Goal: Task Accomplishment & Management: Use online tool/utility

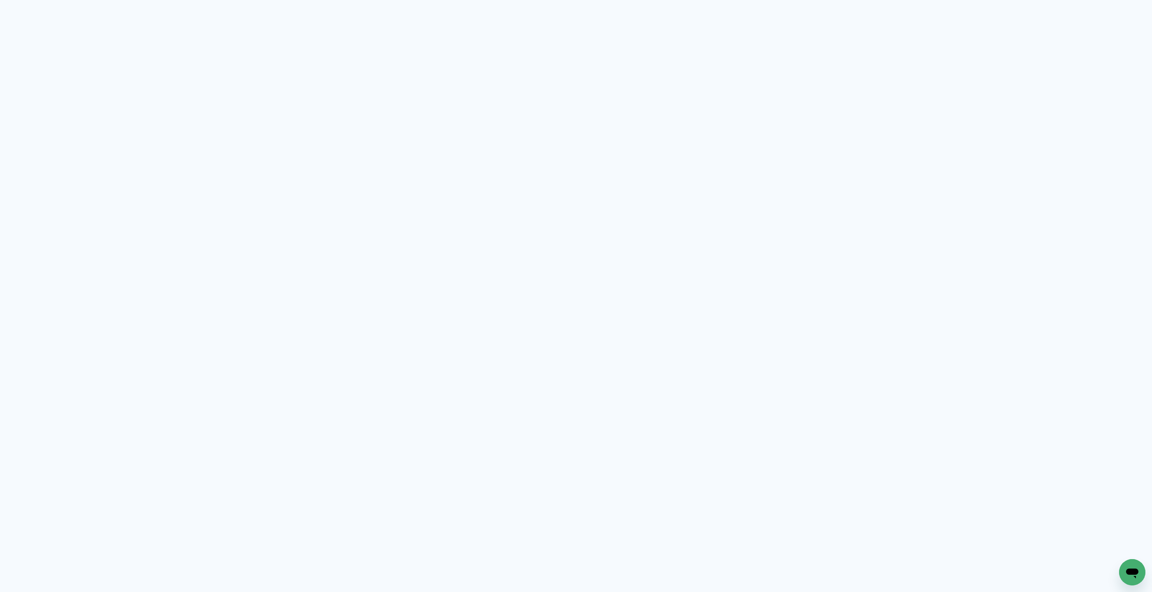
click at [639, 123] on neon-animated-pages "Prosite Website + Landing pages Proof Sistema de seleção e venda de fotos Desig…" at bounding box center [576, 296] width 1152 height 592
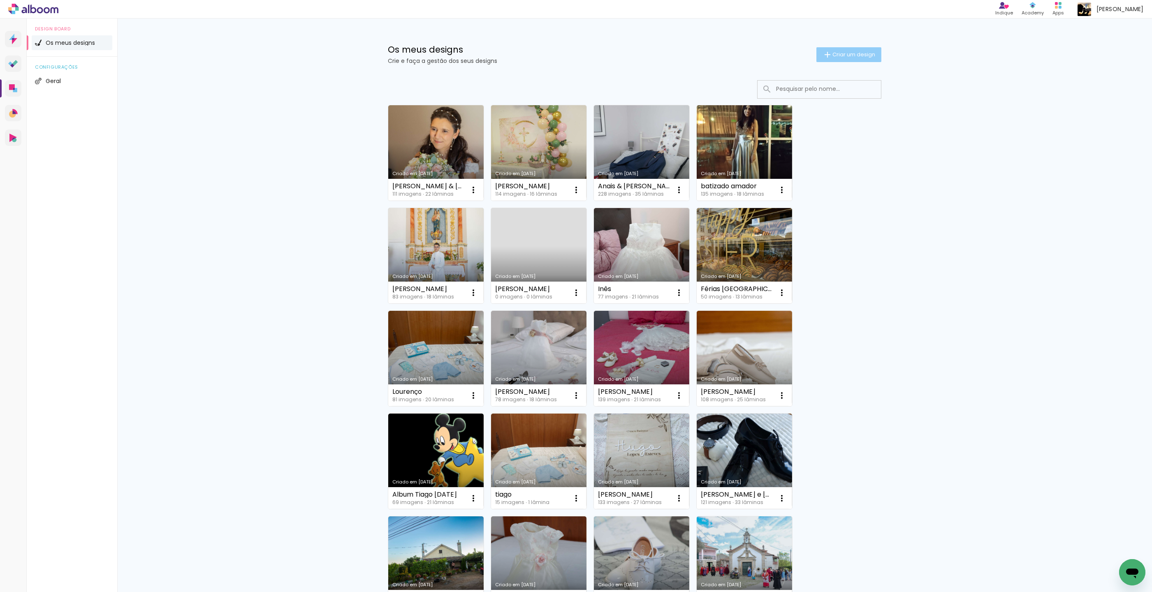
click at [842, 55] on span "Criar um design" at bounding box center [853, 54] width 43 height 5
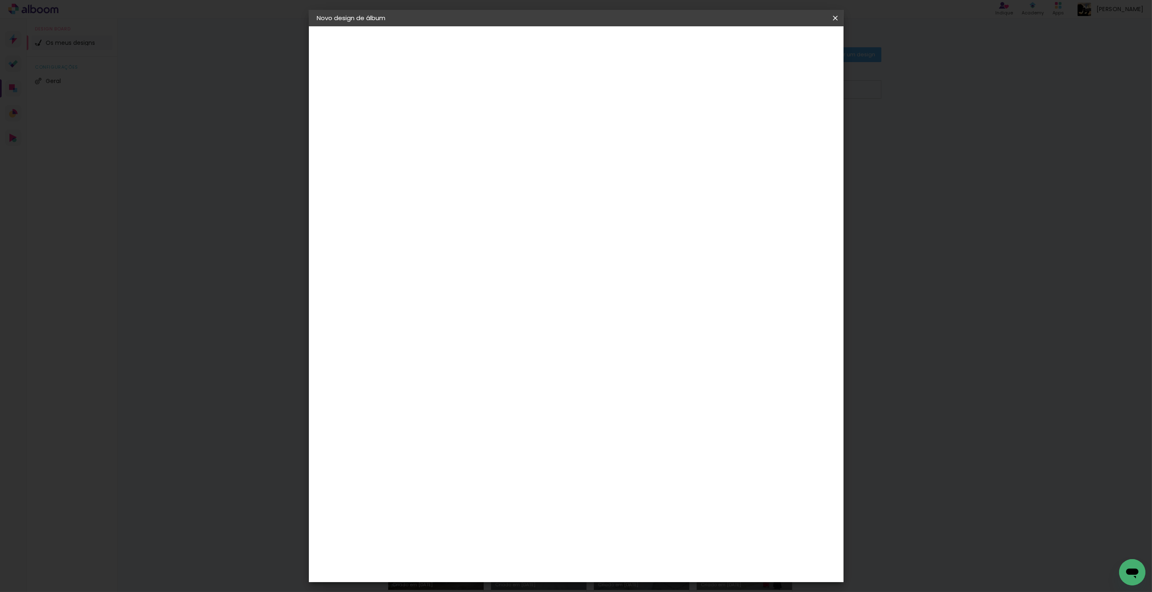
click at [451, 112] on input at bounding box center [451, 110] width 0 height 13
drag, startPoint x: 597, startPoint y: 112, endPoint x: 591, endPoint y: 111, distance: 6.6
click at [451, 111] on input "Beatriz & maximiano" at bounding box center [451, 110] width 0 height 13
type input "Beatriz & Maximiano"
type paper-input "Beatriz & Maximiano"
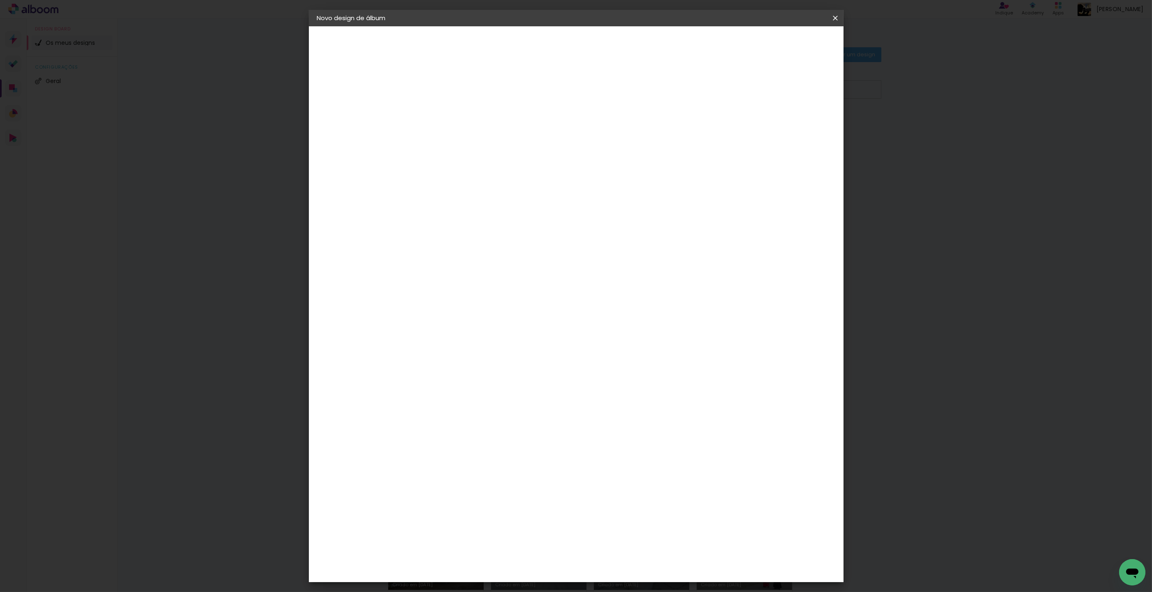
click at [0, 0] on slot "Avançar" at bounding box center [0, 0] width 0 height 0
click at [499, 187] on div "DreambooksPro" at bounding box center [472, 186] width 53 height 7
click at [0, 0] on slot "Avançar" at bounding box center [0, 0] width 0 height 0
click at [484, 137] on input "text" at bounding box center [467, 143] width 32 height 13
click at [645, 137] on paper-item "Álbum" at bounding box center [629, 136] width 164 height 16
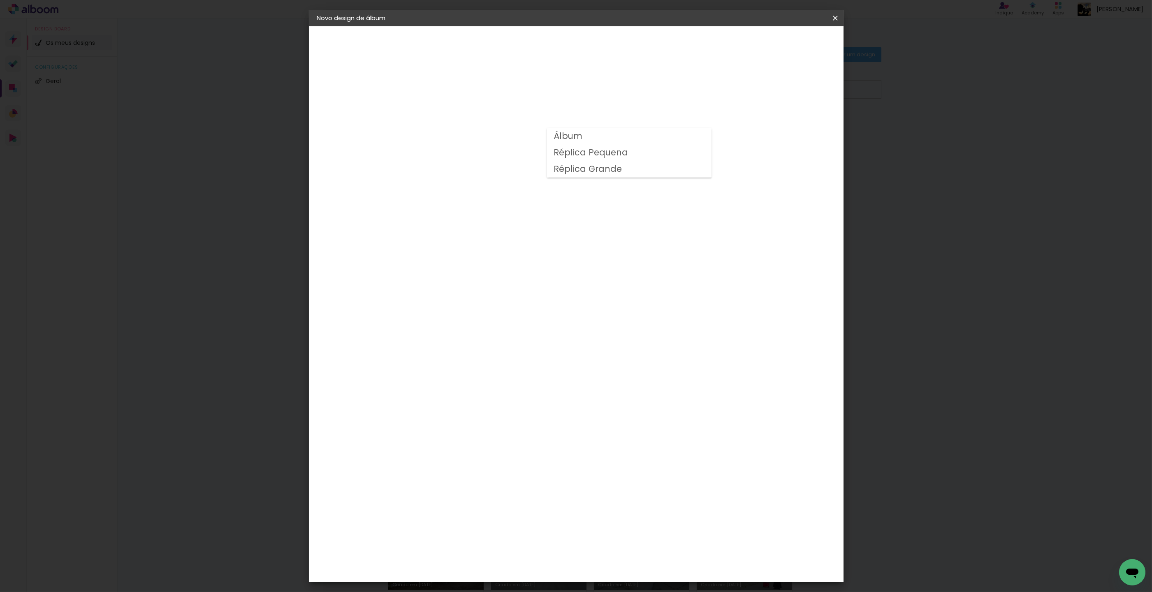
type input "Álbum"
click at [507, 491] on span "20 × 30" at bounding box center [488, 499] width 38 height 17
click at [0, 0] on slot "Avançar" at bounding box center [0, 0] width 0 height 0
click at [790, 44] on span "Iniciar design" at bounding box center [770, 44] width 37 height 6
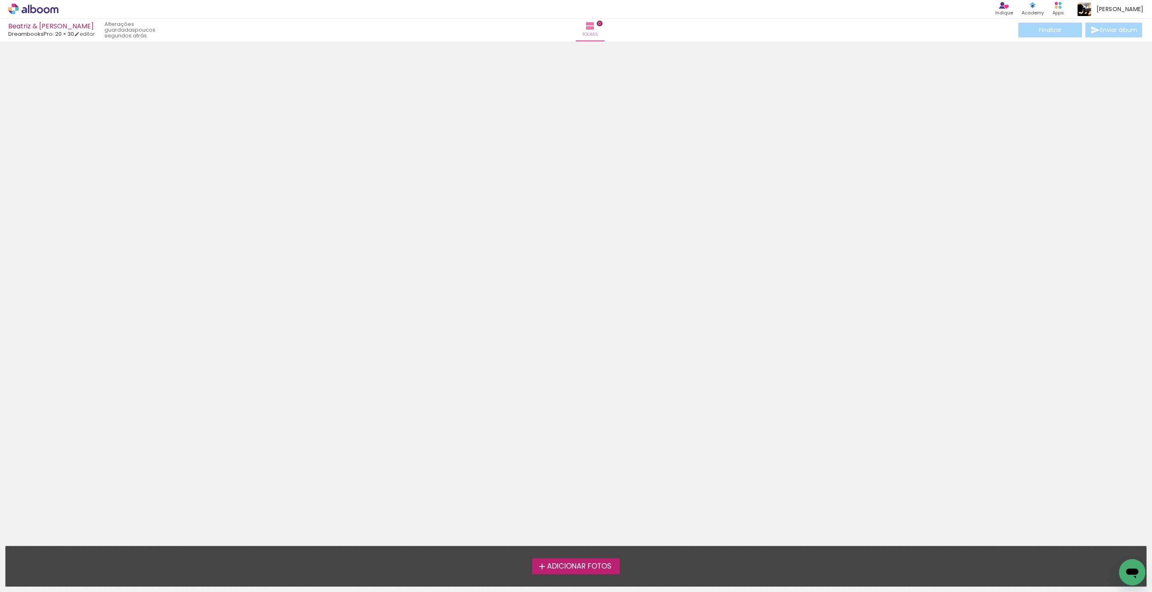
click at [589, 567] on span "Adicionar Fotos" at bounding box center [579, 566] width 65 height 7
click at [0, 0] on input "file" at bounding box center [0, 0] width 0 height 0
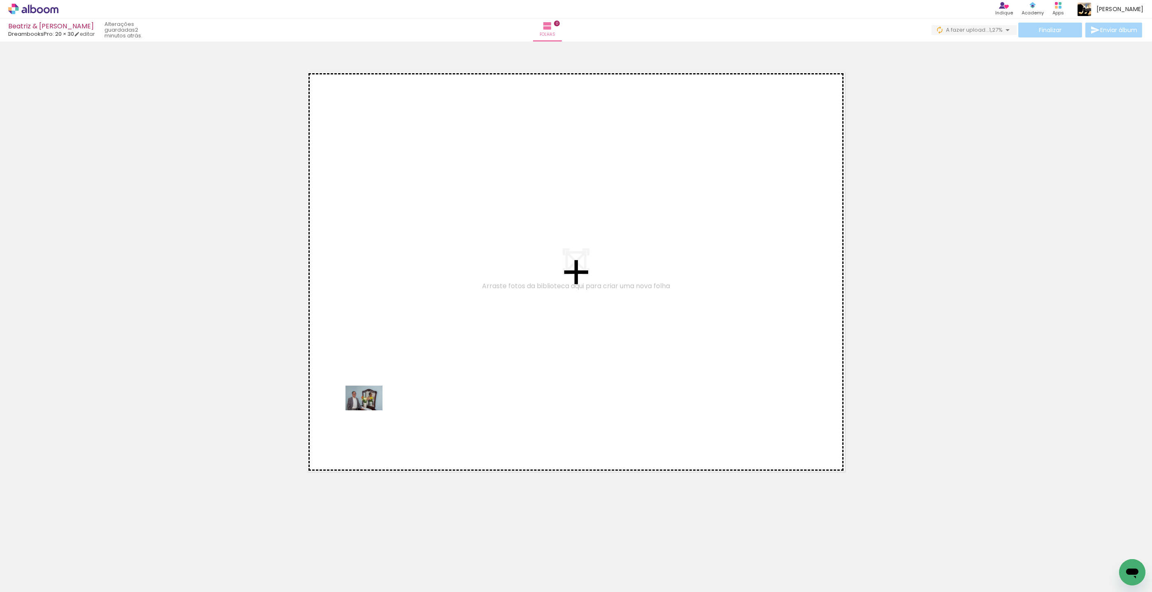
drag, startPoint x: 102, startPoint y: 552, endPoint x: 370, endPoint y: 410, distance: 303.7
click at [370, 410] on quentale-workspace at bounding box center [576, 296] width 1152 height 592
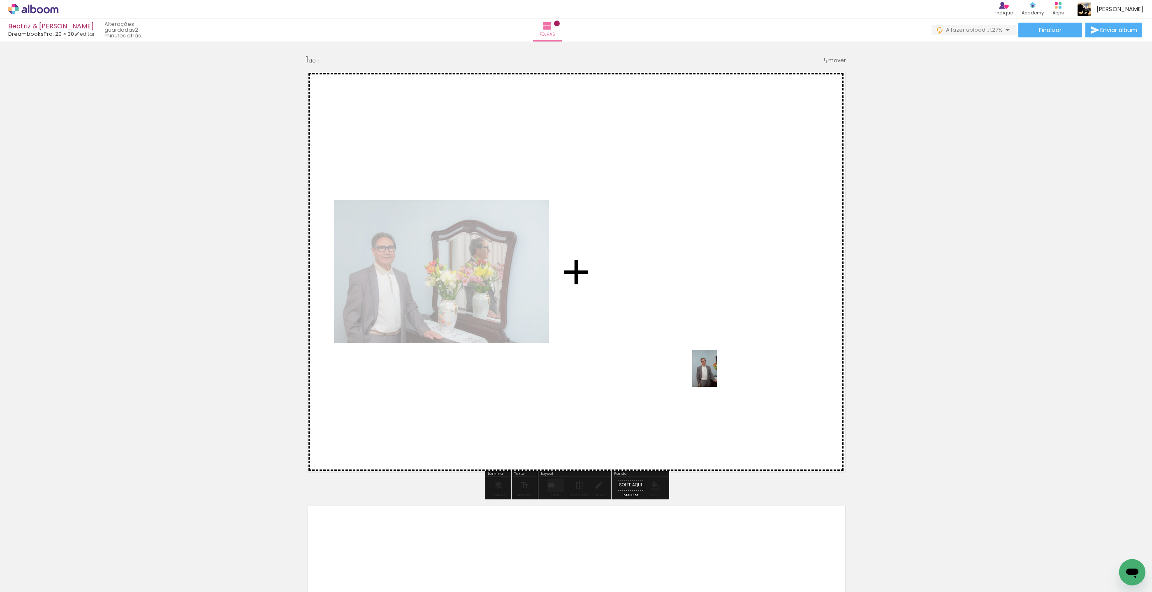
drag, startPoint x: 134, startPoint y: 560, endPoint x: 716, endPoint y: 375, distance: 611.2
click at [716, 375] on quentale-workspace at bounding box center [576, 296] width 1152 height 592
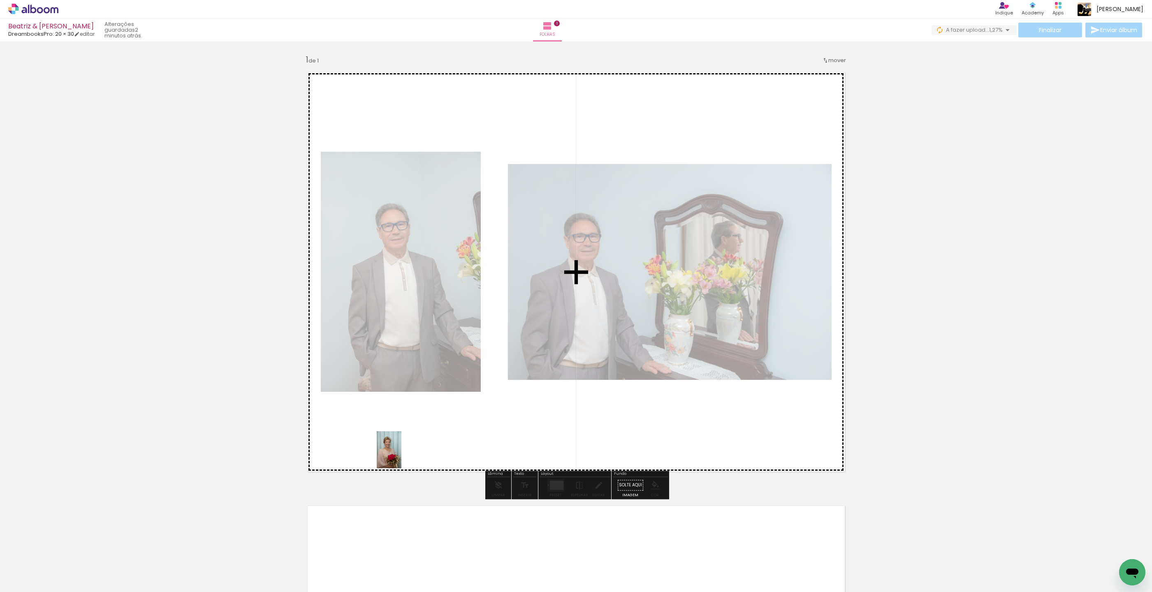
drag, startPoint x: 227, startPoint y: 541, endPoint x: 401, endPoint y: 456, distance: 194.0
click at [401, 456] on quentale-workspace at bounding box center [576, 296] width 1152 height 592
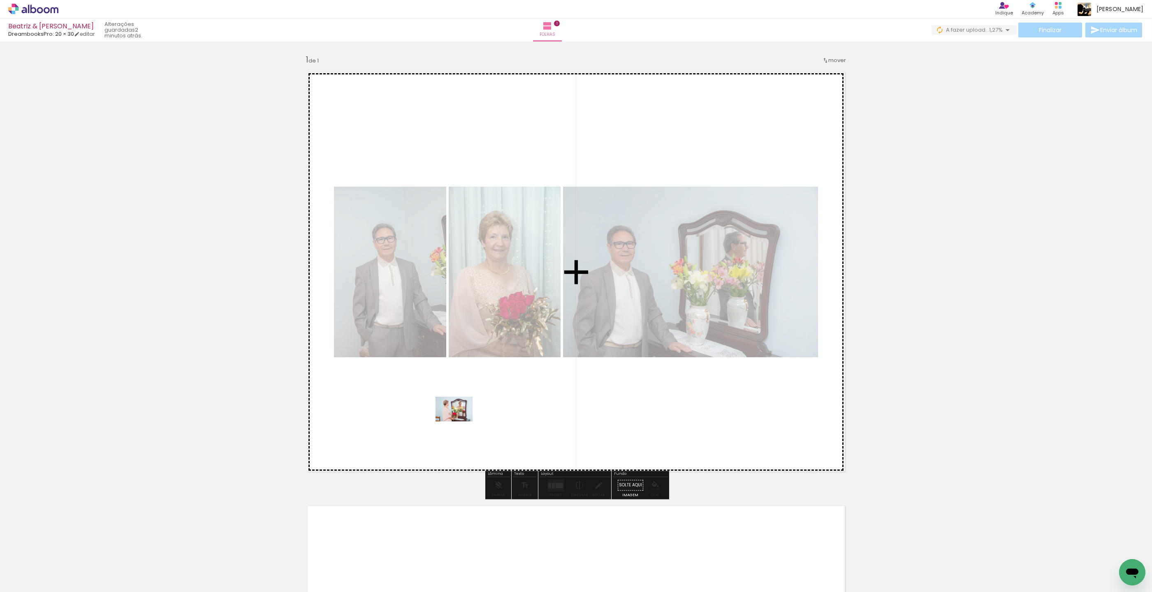
drag, startPoint x: 244, startPoint y: 554, endPoint x: 384, endPoint y: 479, distance: 158.8
click at [460, 421] on quentale-workspace at bounding box center [576, 296] width 1152 height 592
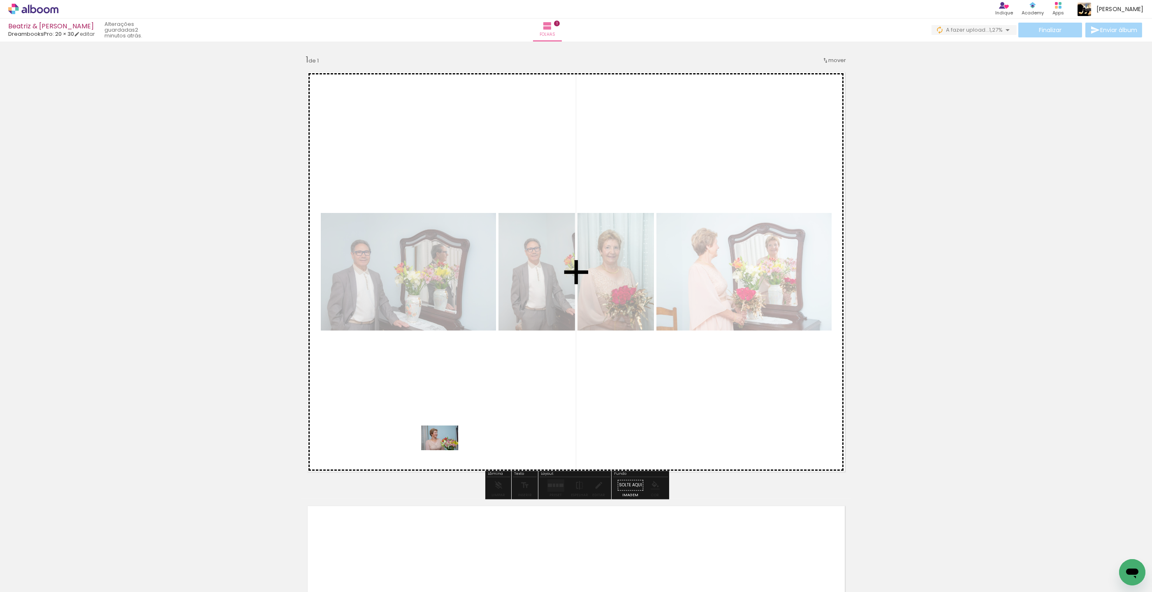
drag, startPoint x: 275, startPoint y: 560, endPoint x: 448, endPoint y: 445, distance: 208.1
click at [449, 445] on quentale-workspace at bounding box center [576, 296] width 1152 height 592
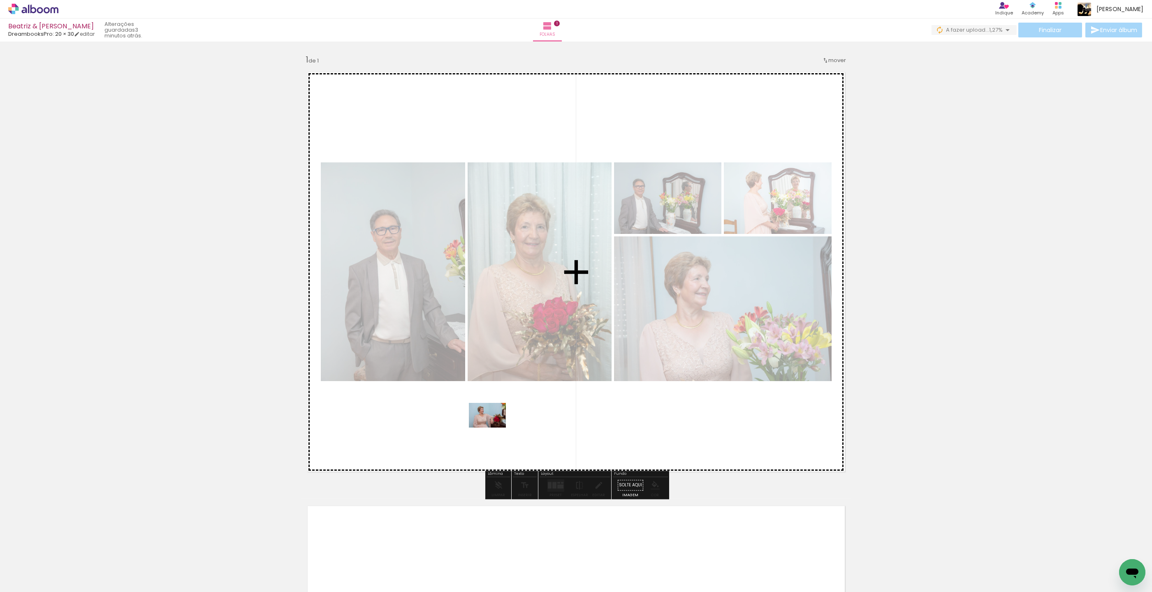
drag, startPoint x: 308, startPoint y: 568, endPoint x: 392, endPoint y: 532, distance: 92.0
click at [493, 428] on quentale-workspace at bounding box center [576, 296] width 1152 height 592
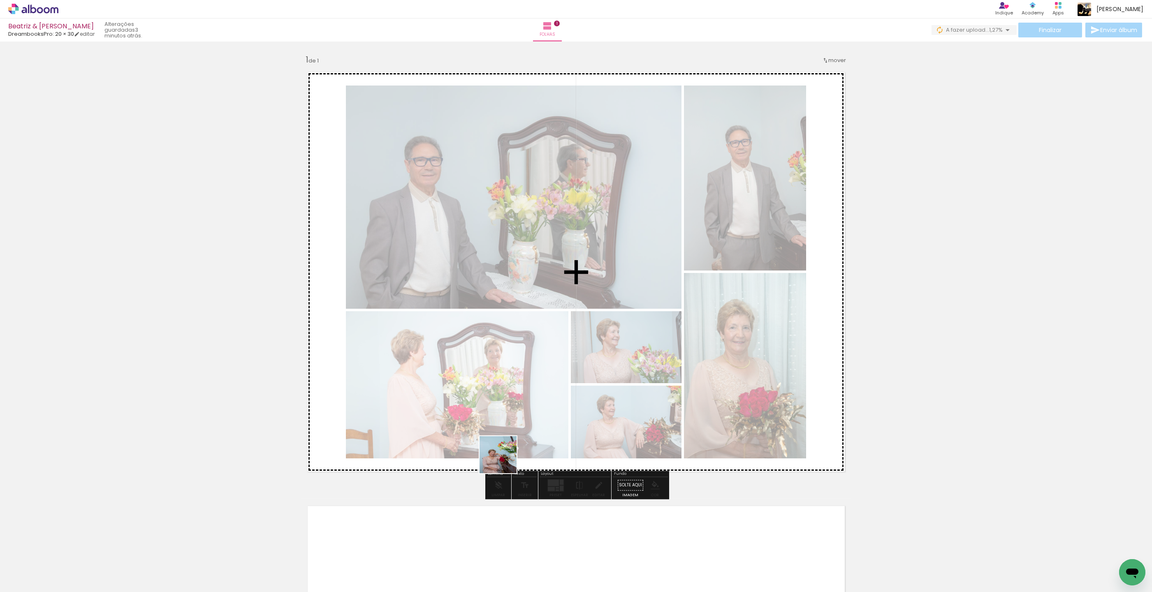
drag, startPoint x: 401, startPoint y: 533, endPoint x: 512, endPoint y: 456, distance: 134.9
click at [512, 456] on quentale-workspace at bounding box center [576, 296] width 1152 height 592
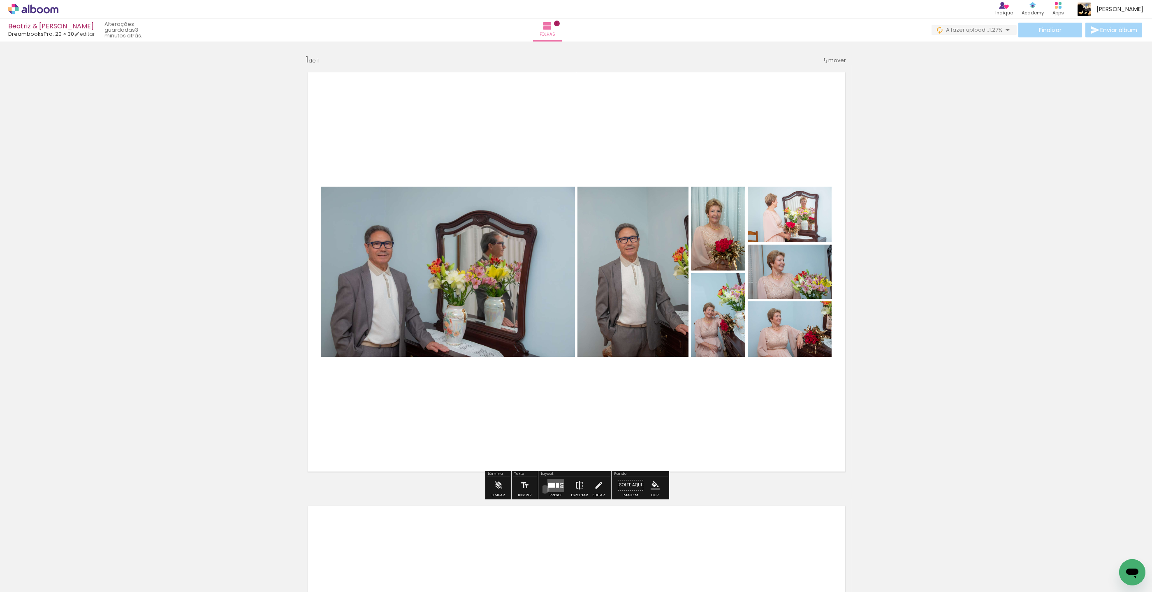
click at [544, 489] on div at bounding box center [555, 485] width 22 height 16
